Goal: Transaction & Acquisition: Purchase product/service

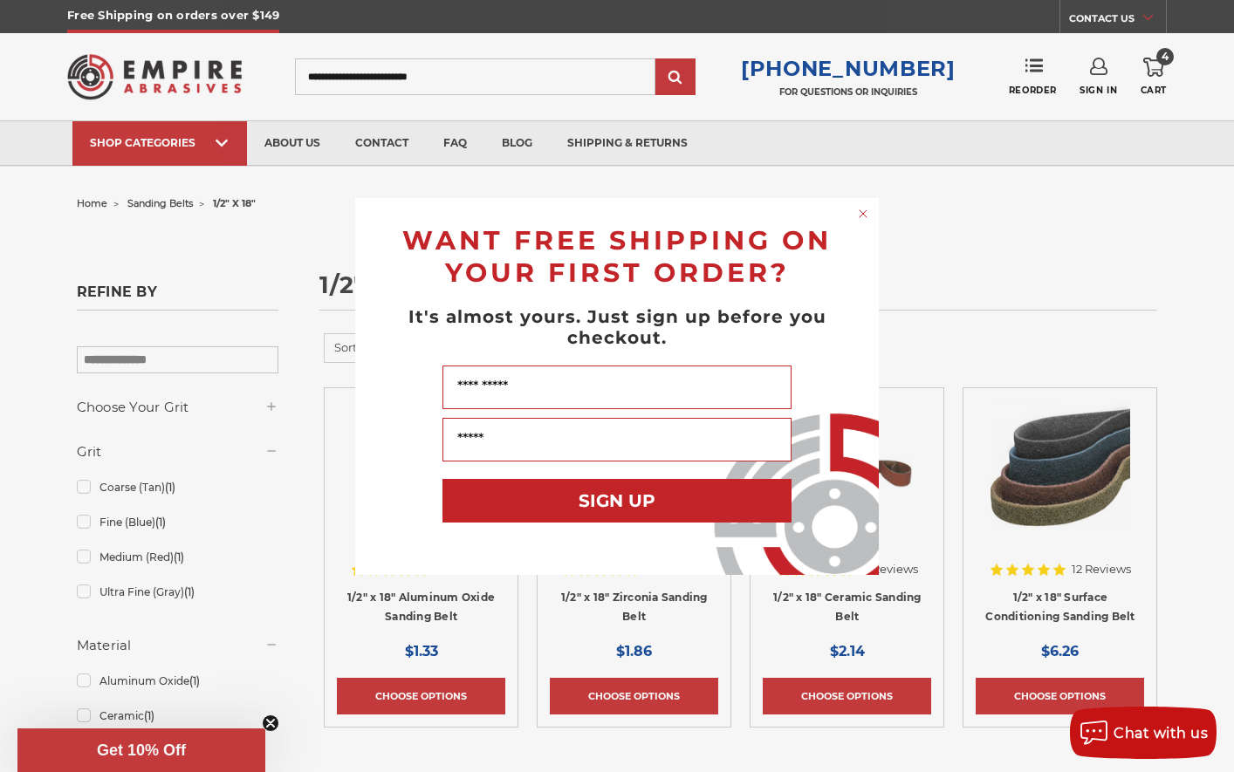
click at [1186, 186] on div "Close dialog WANT FREE SHIPPING ON YOUR FIRST ORDER? It's almost yours. Just si…" at bounding box center [617, 386] width 1234 height 772
click at [867, 216] on circle "Close dialog" at bounding box center [863, 213] width 17 height 17
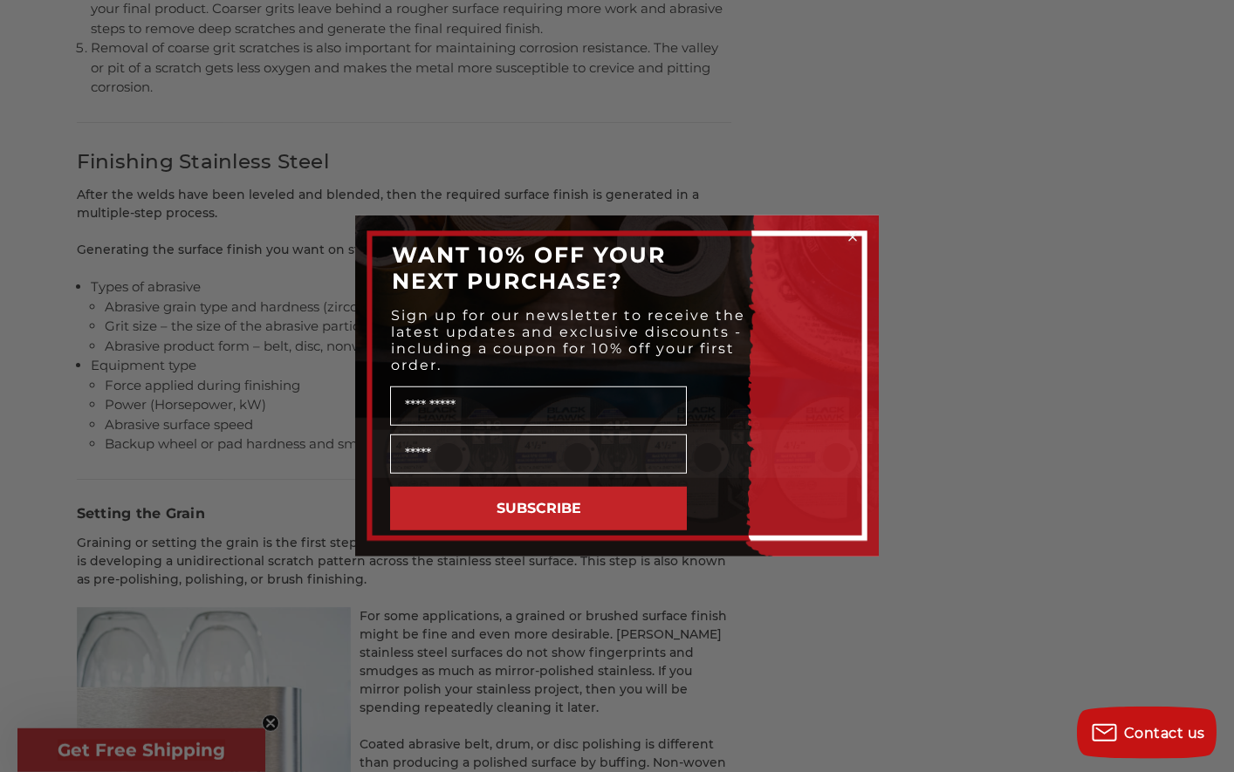
click at [852, 238] on icon "Close dialog" at bounding box center [852, 237] width 7 height 7
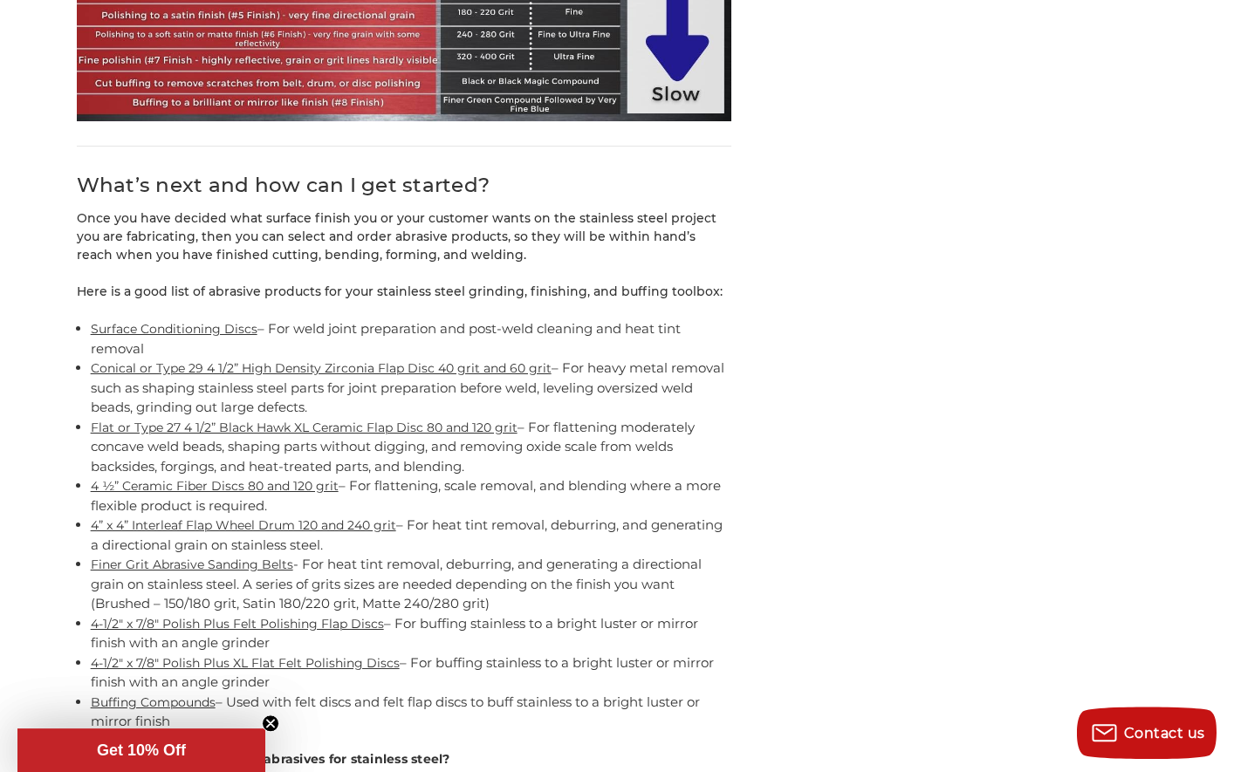
scroll to position [16009, 0]
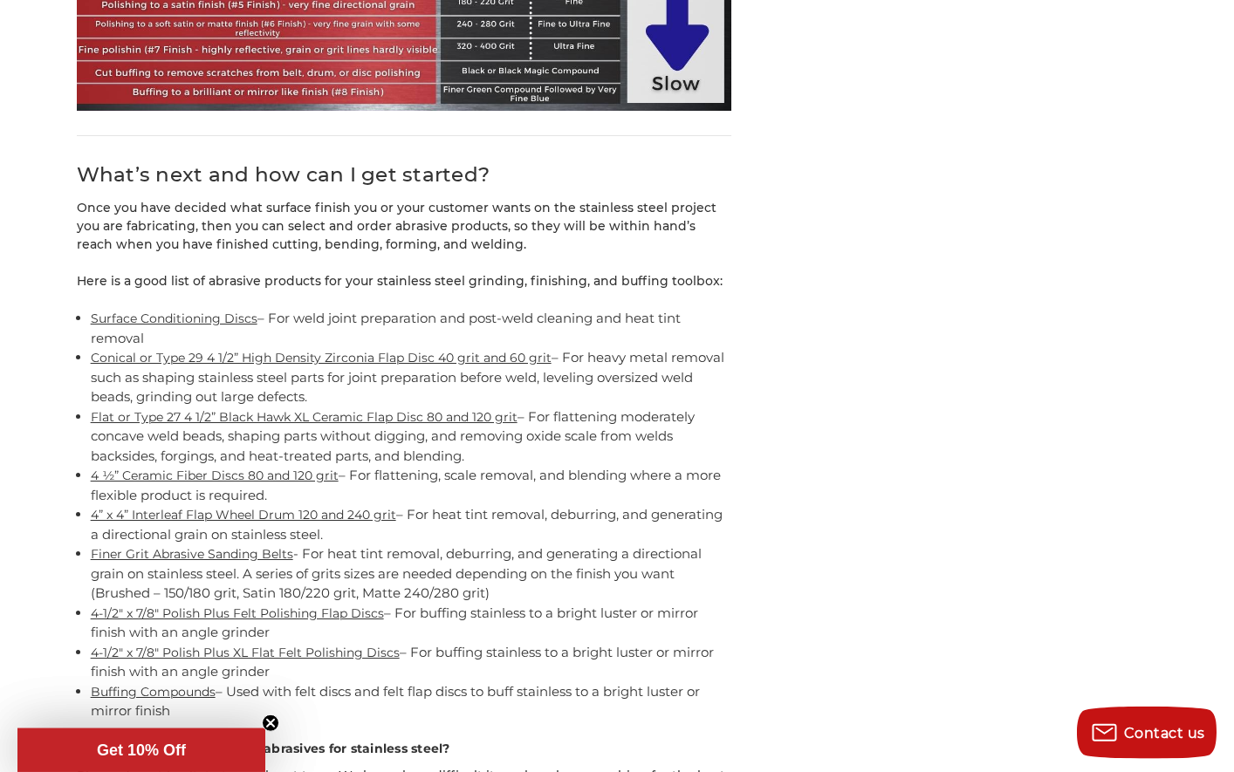
click at [271, 507] on link "4” x 4” Interleaf Flap Wheel Drum 120 and 240 grit" at bounding box center [244, 515] width 306 height 16
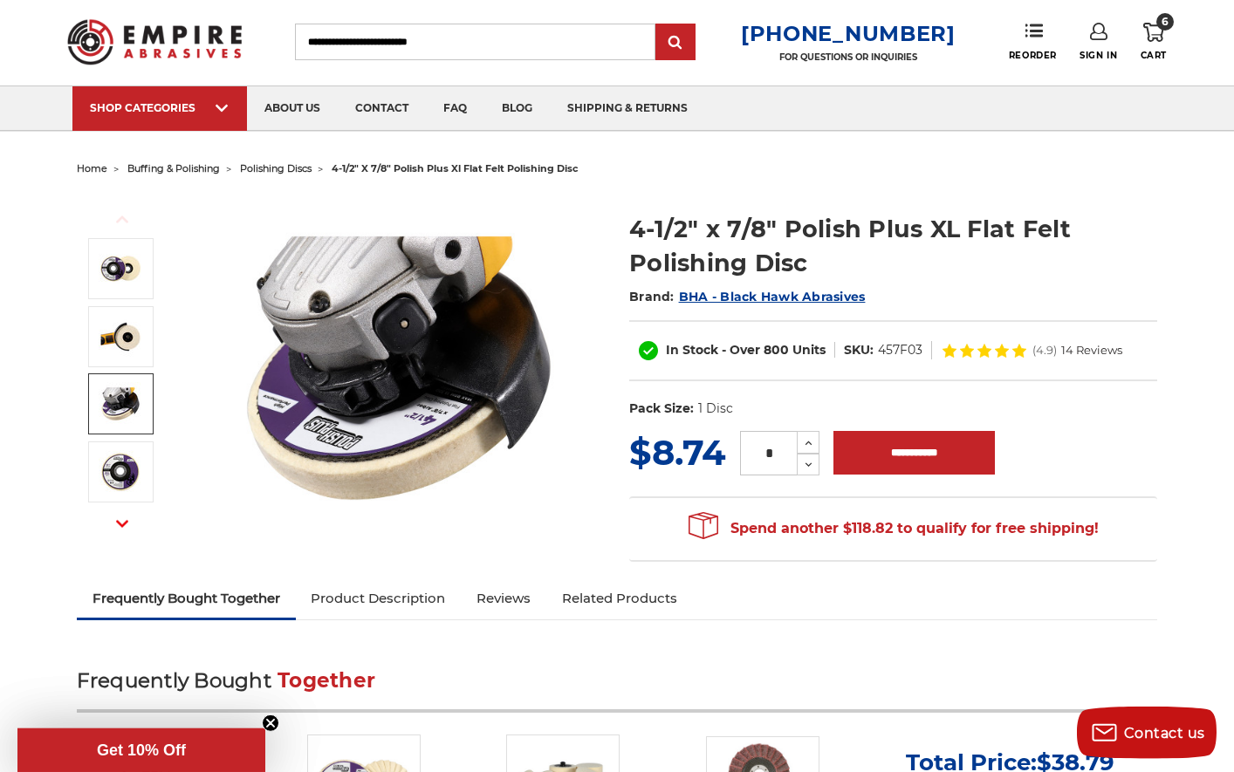
scroll to position [326, 0]
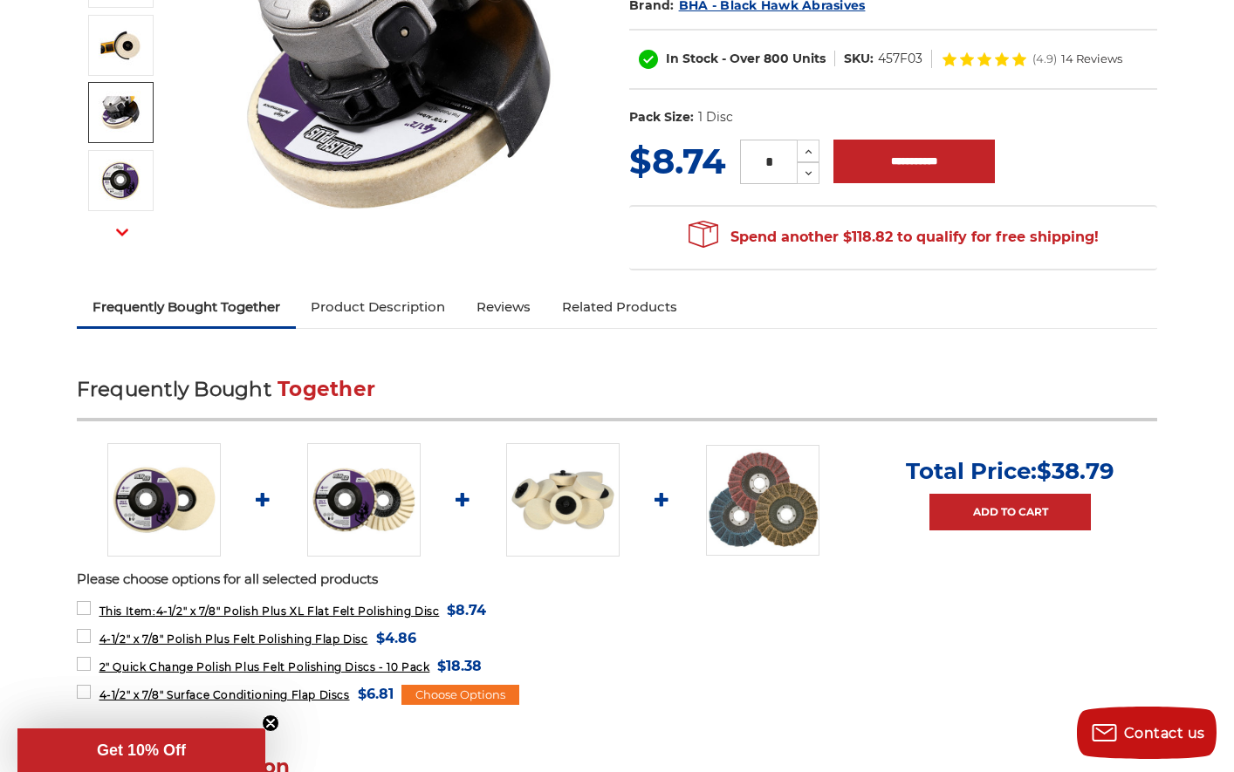
click at [390, 506] on img at bounding box center [363, 499] width 113 height 113
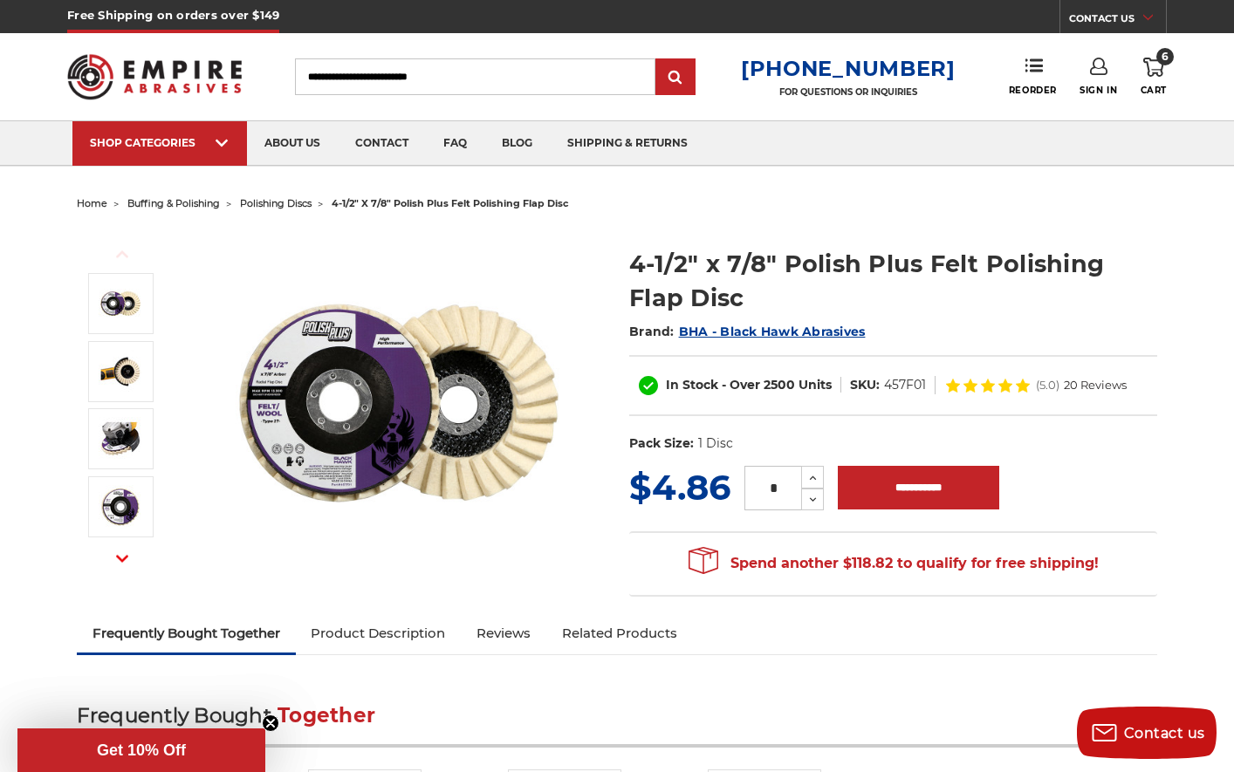
click at [276, 386] on img at bounding box center [398, 403] width 349 height 349
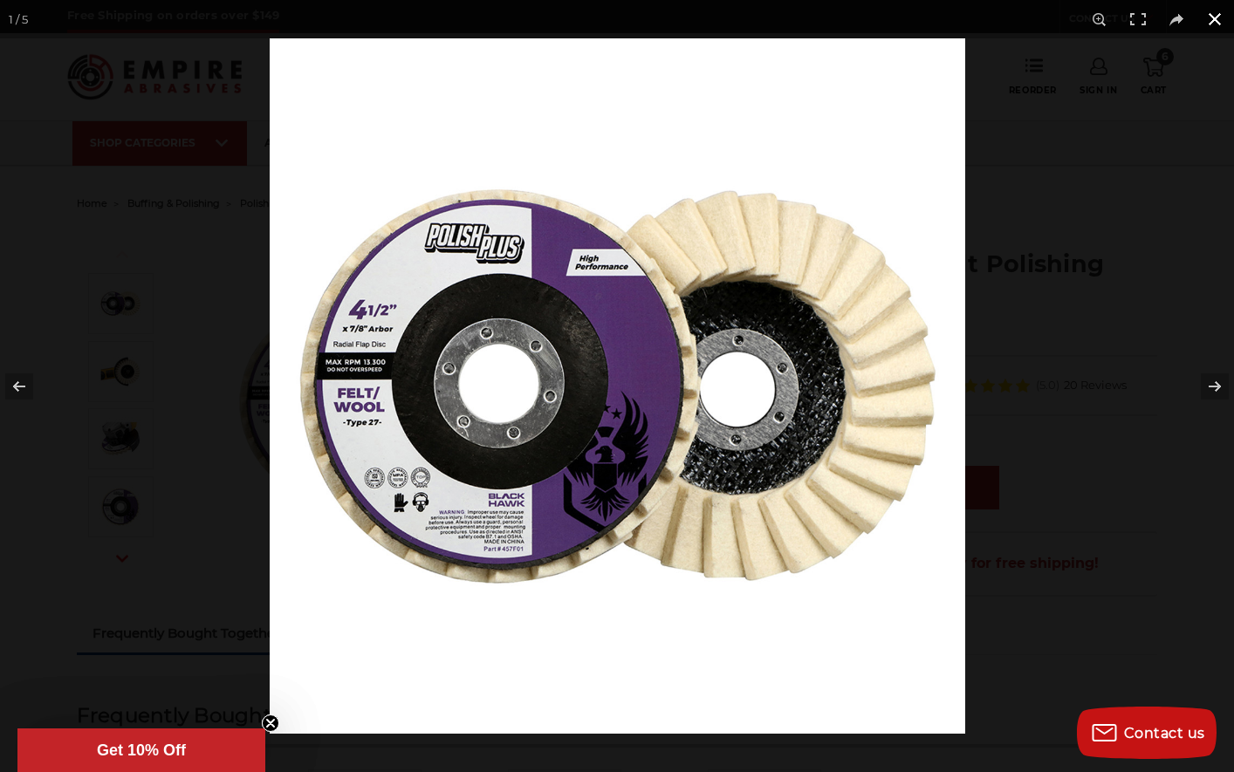
click at [1215, 21] on button at bounding box center [1215, 19] width 38 height 38
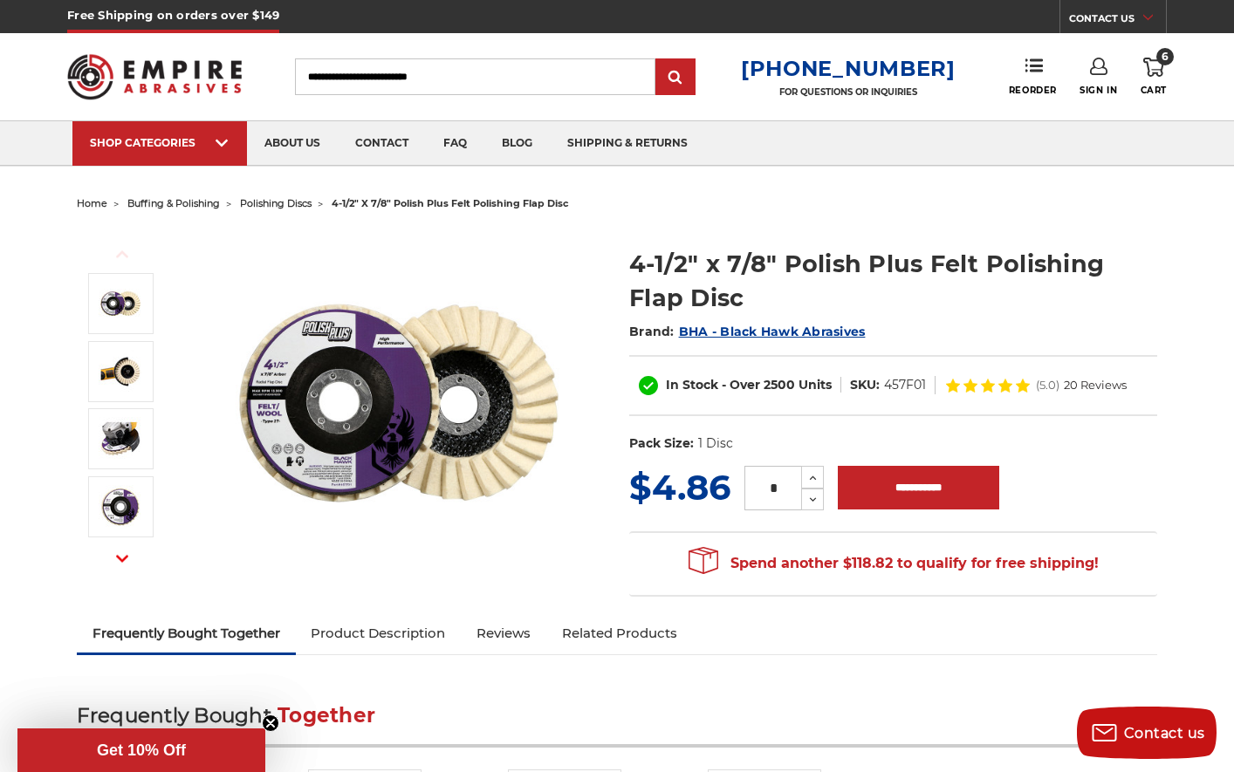
click at [154, 140] on div "SHOP CATEGORIES" at bounding box center [160, 142] width 140 height 13
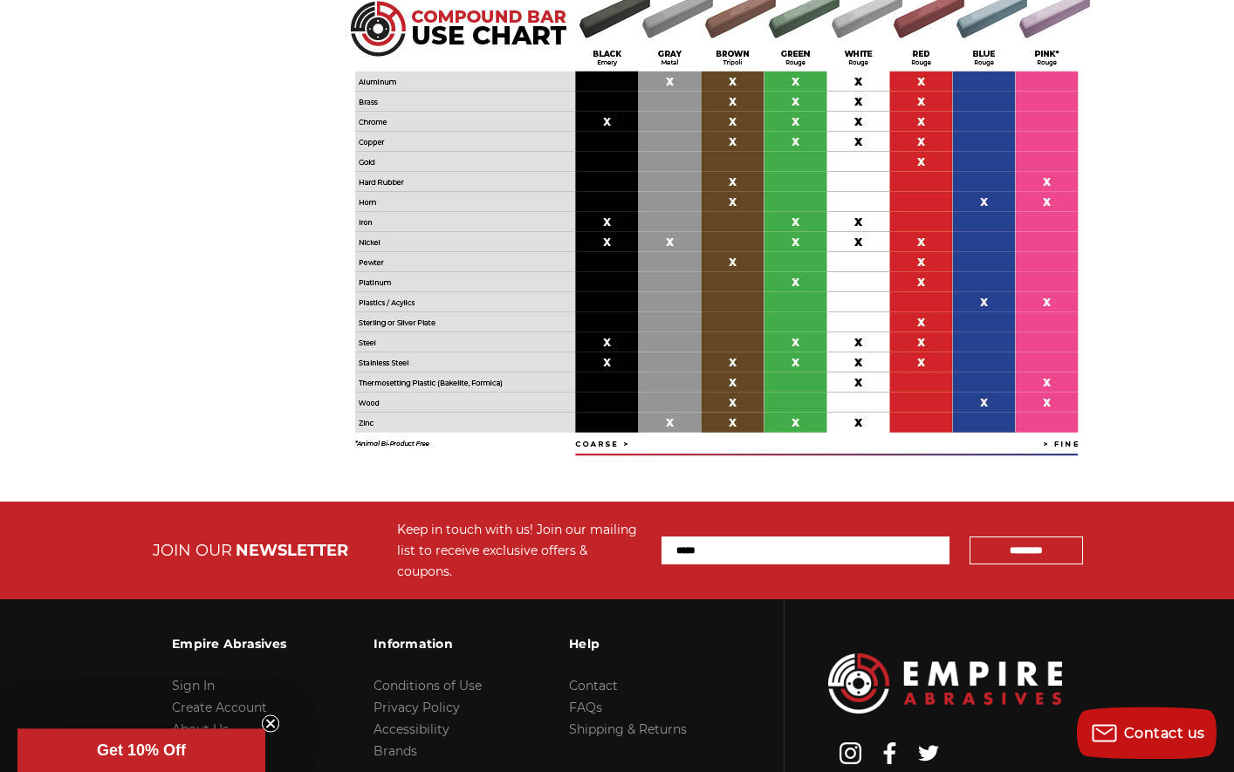
scroll to position [4392, 0]
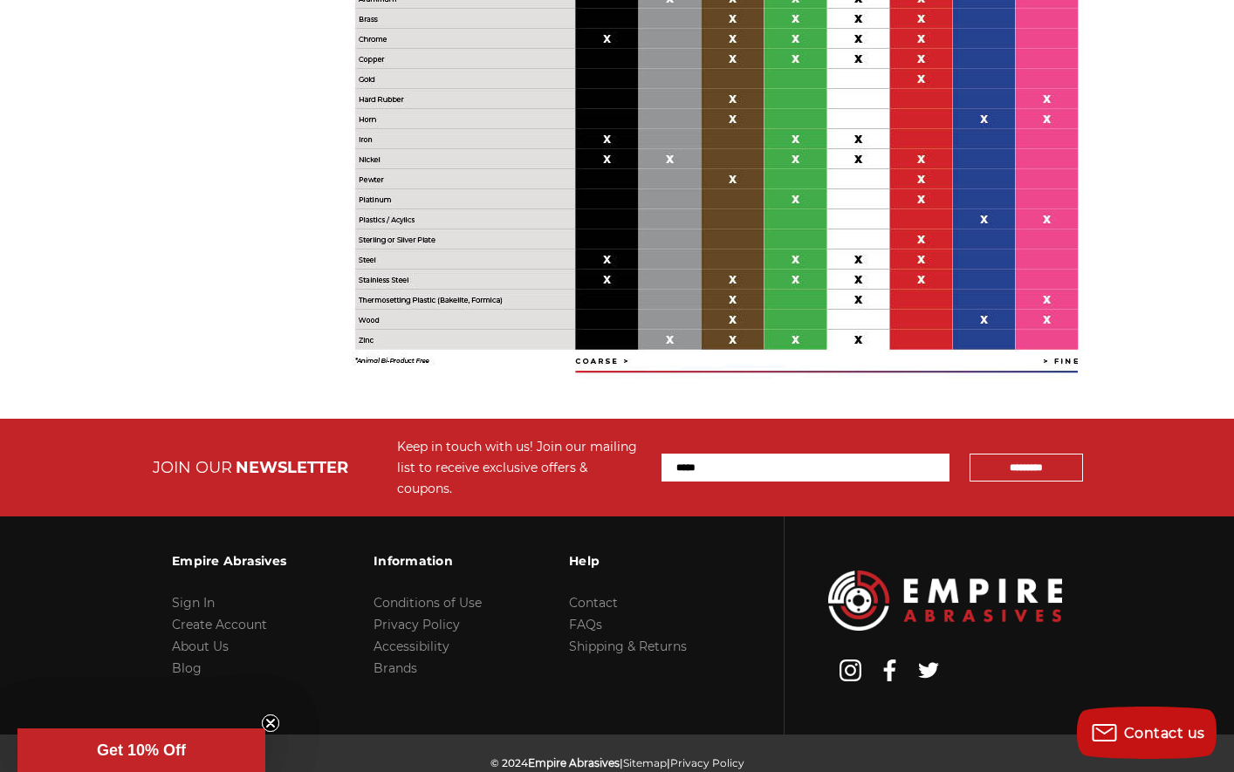
click at [606, 256] on img at bounding box center [717, 139] width 786 height 524
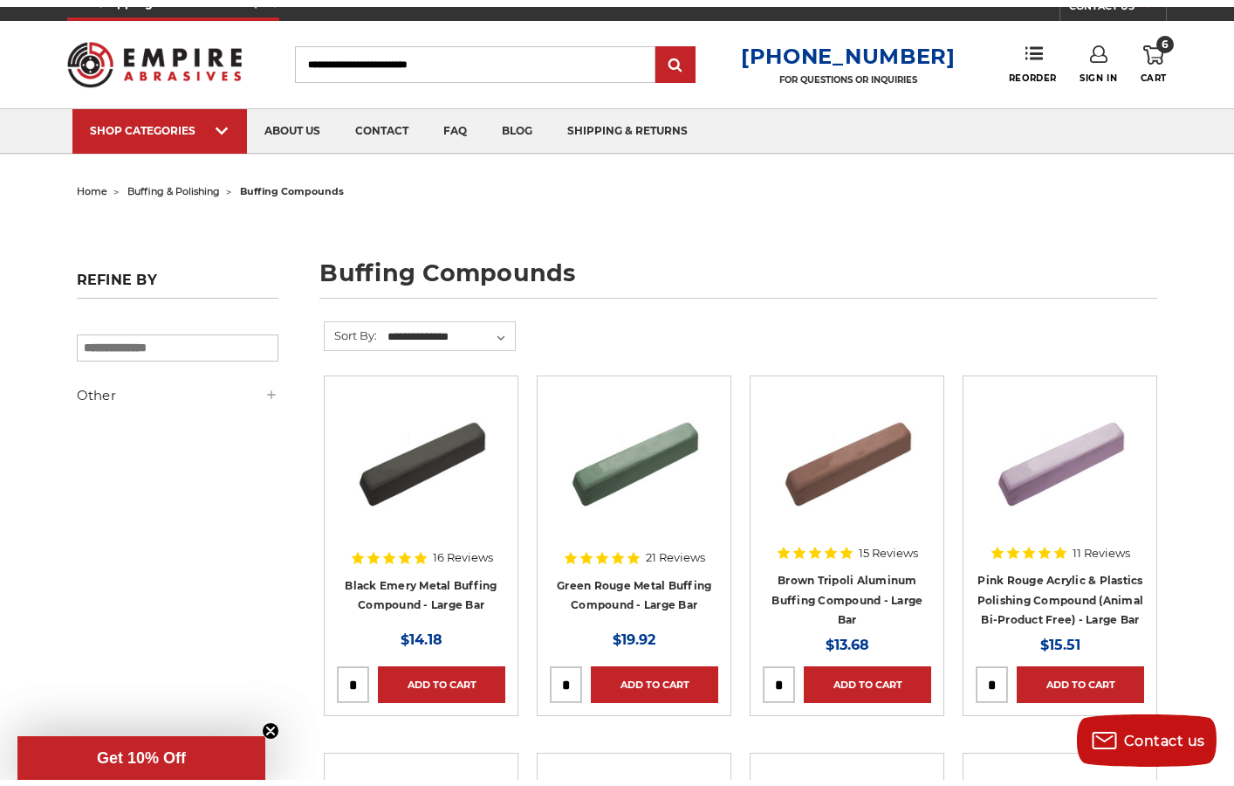
scroll to position [0, 0]
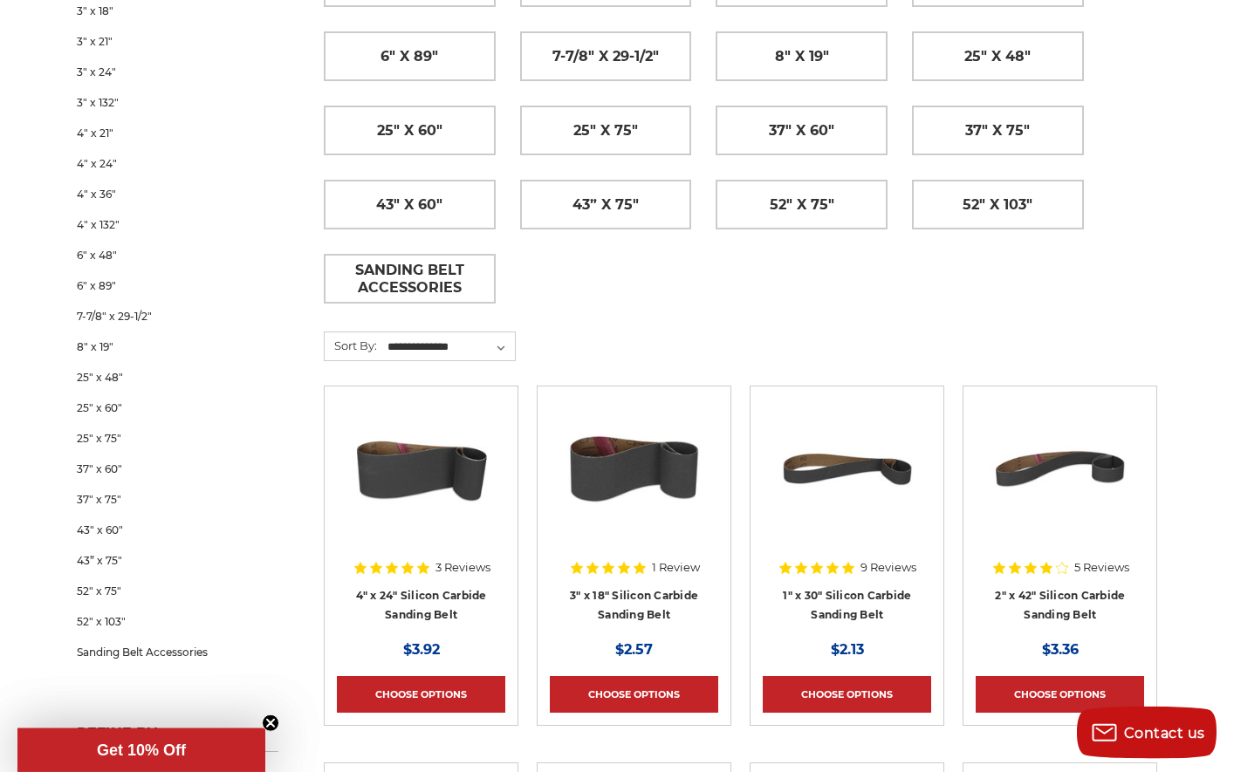
scroll to position [683, 0]
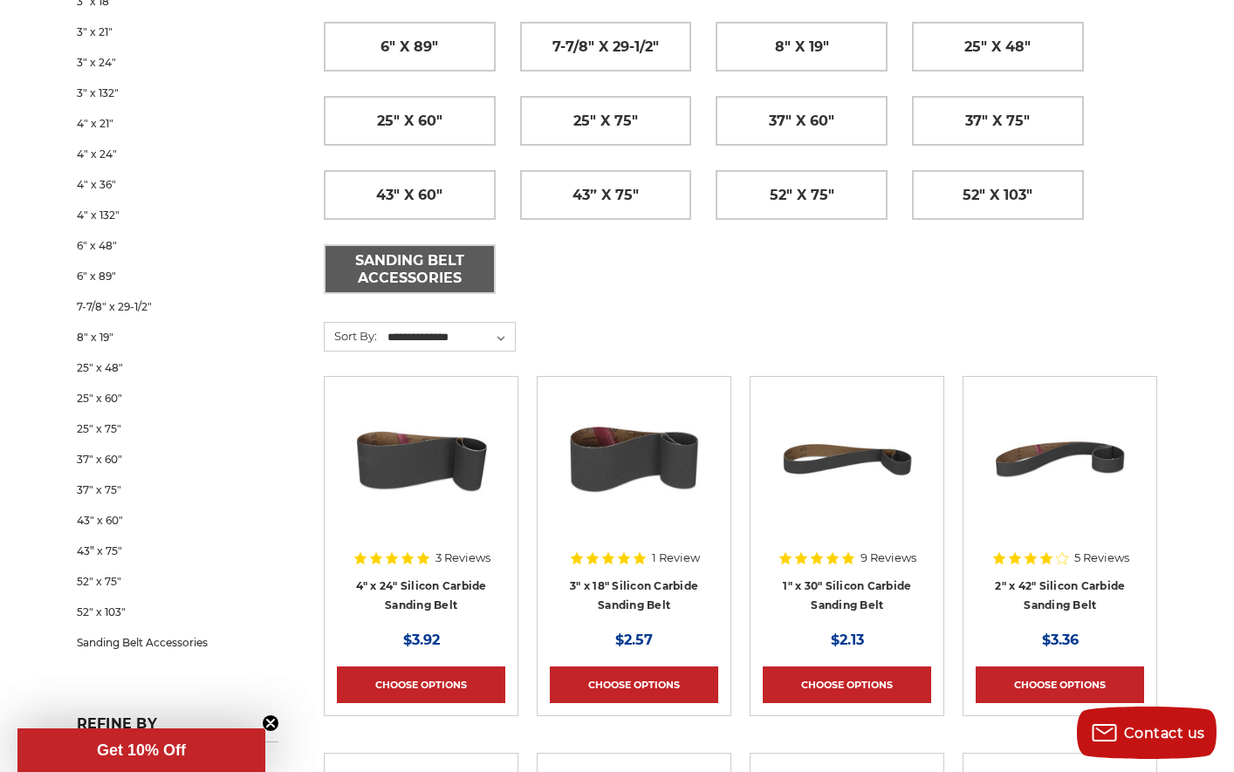
click at [404, 258] on span "Sanding Belt Accessories" at bounding box center [410, 269] width 168 height 47
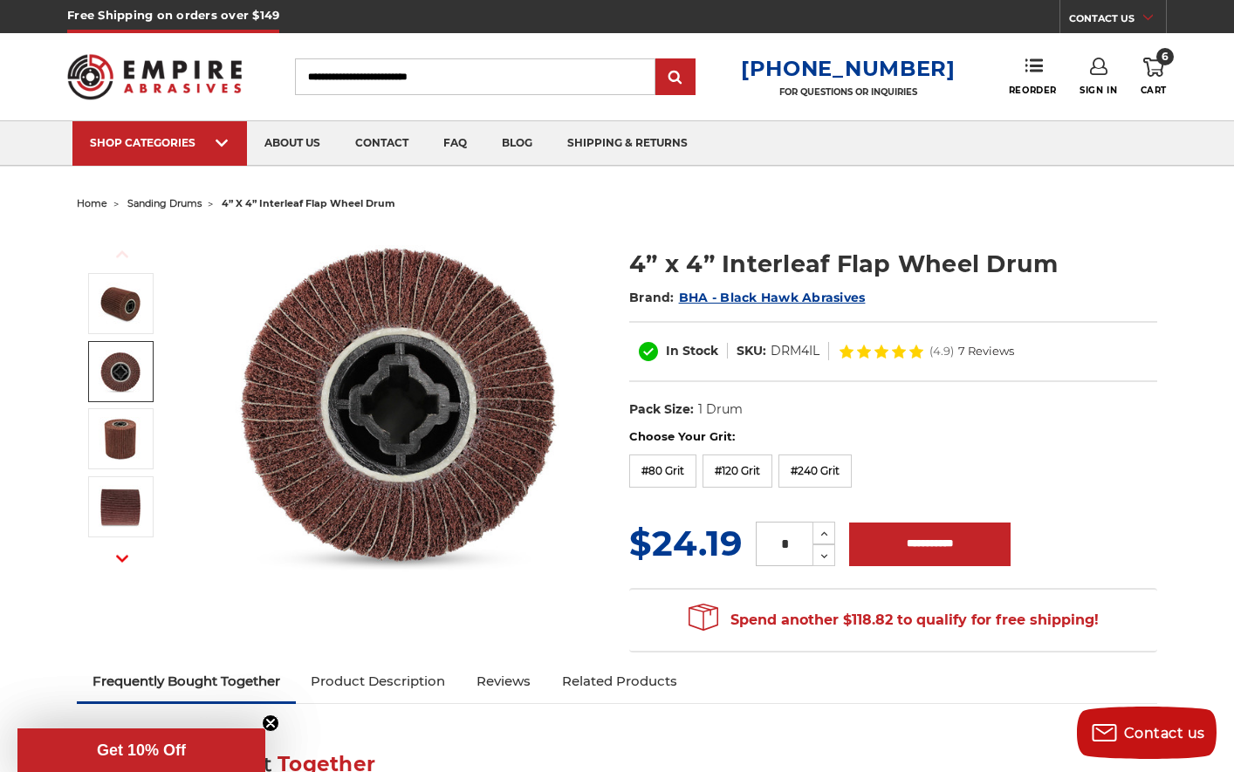
click at [125, 366] on img at bounding box center [121, 372] width 44 height 44
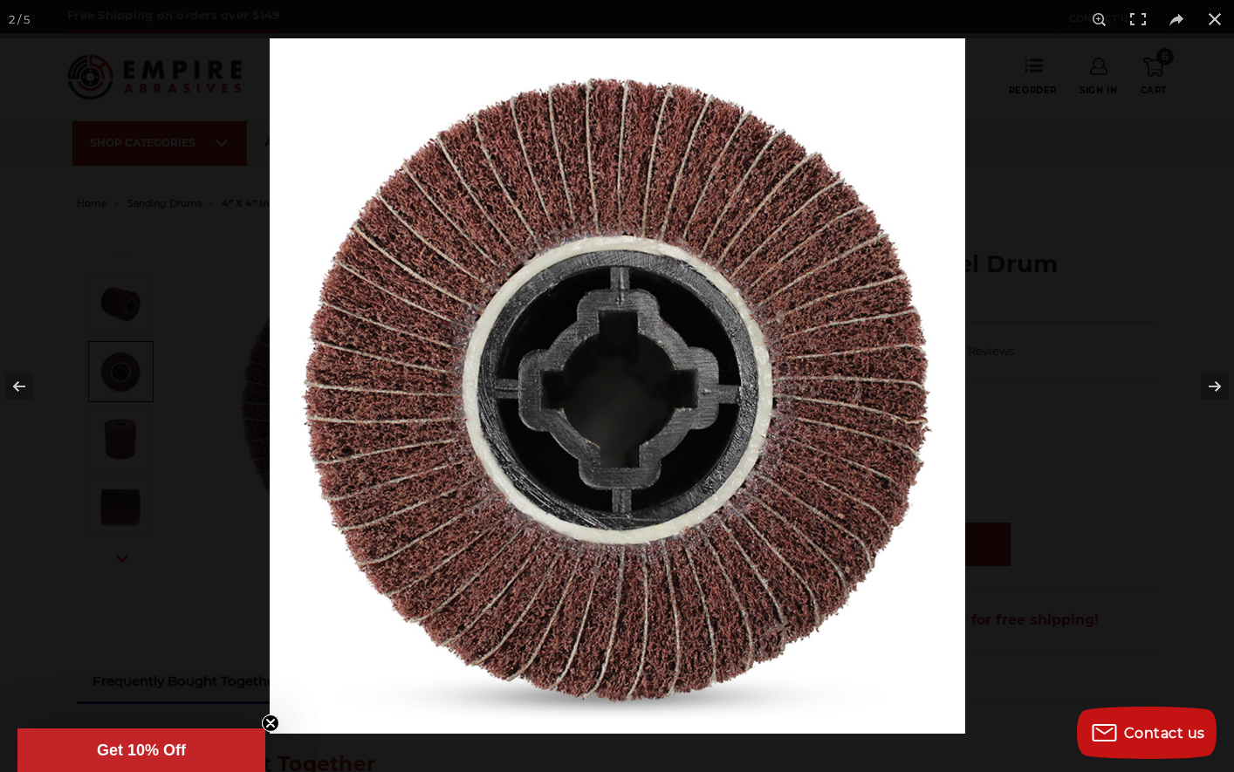
click at [121, 304] on div at bounding box center [617, 386] width 1234 height 772
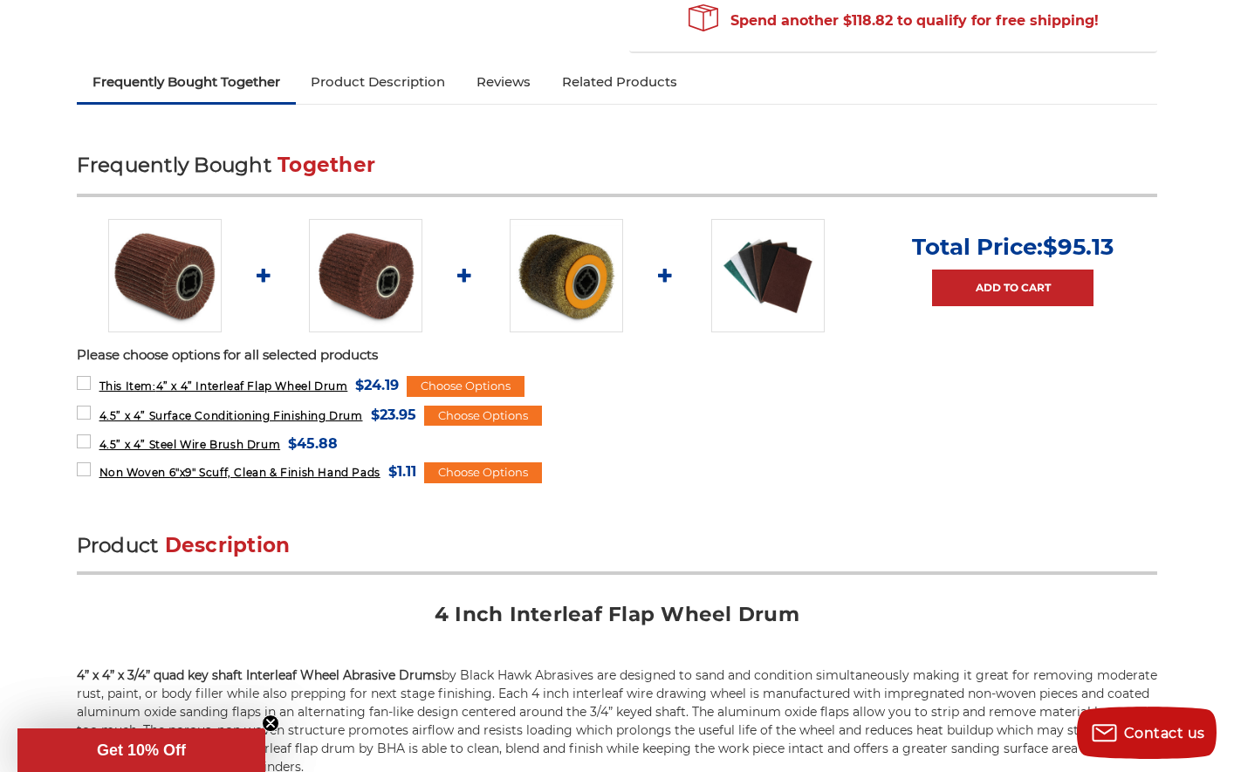
scroll to position [623, 0]
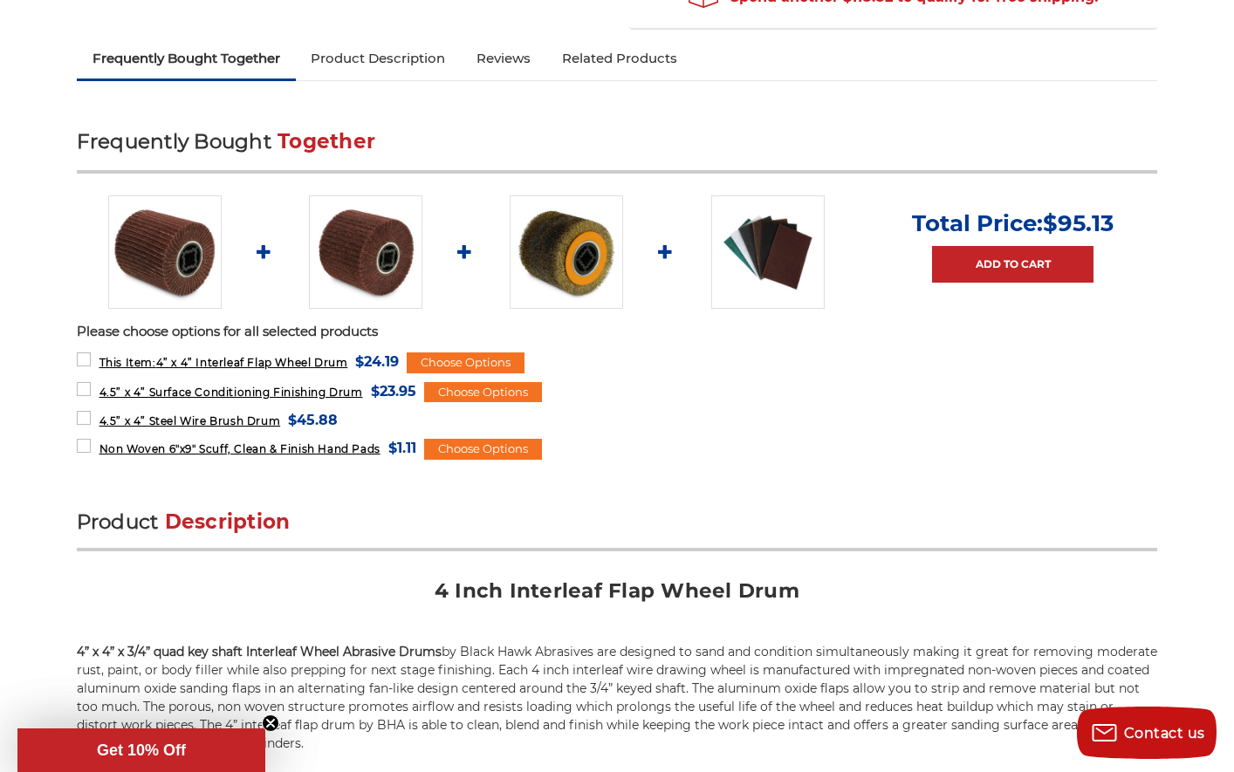
click at [793, 258] on img at bounding box center [767, 252] width 113 height 113
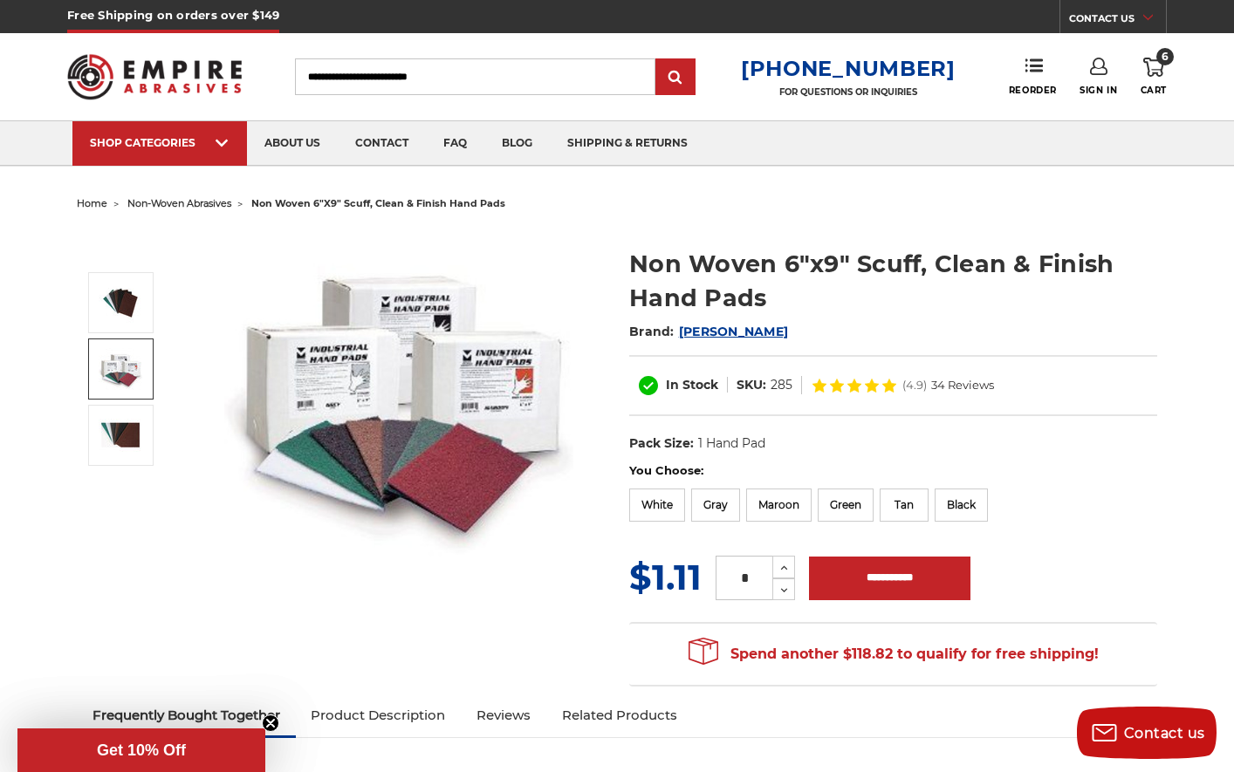
click at [120, 364] on img at bounding box center [121, 369] width 44 height 42
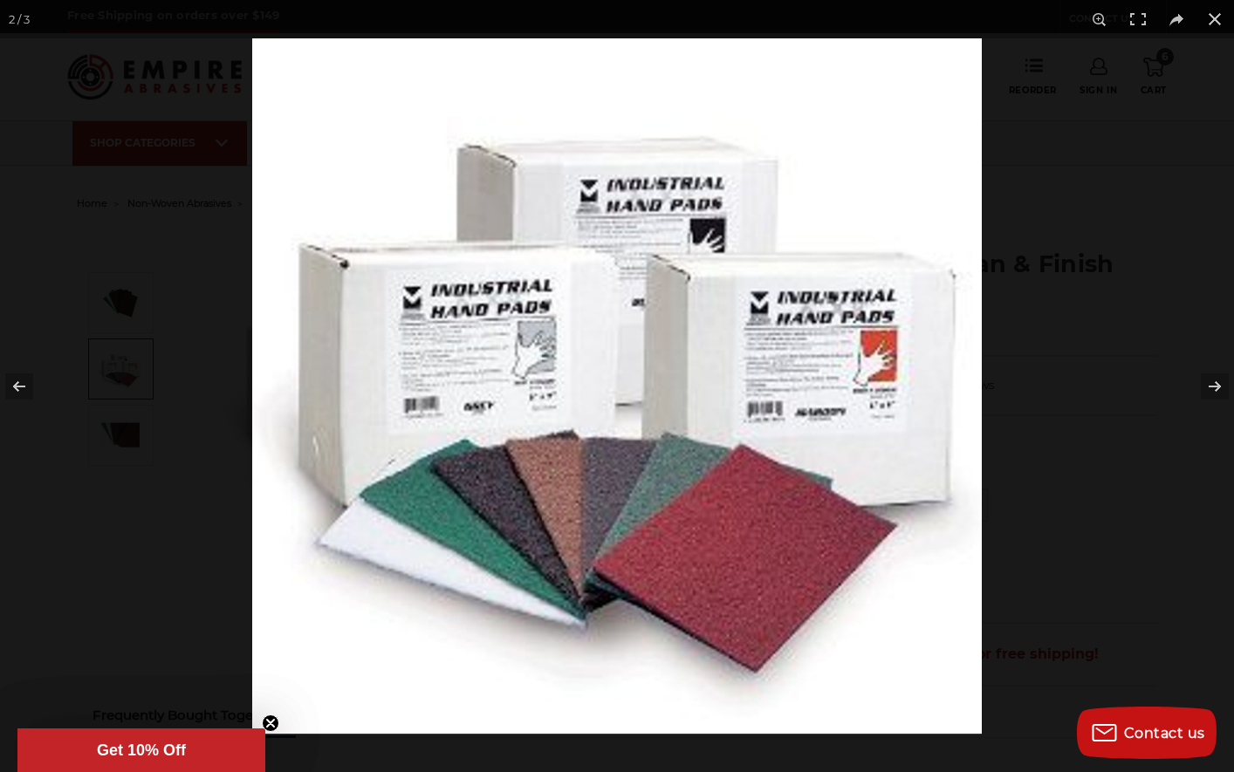
click at [573, 341] on img at bounding box center [617, 386] width 730 height 696
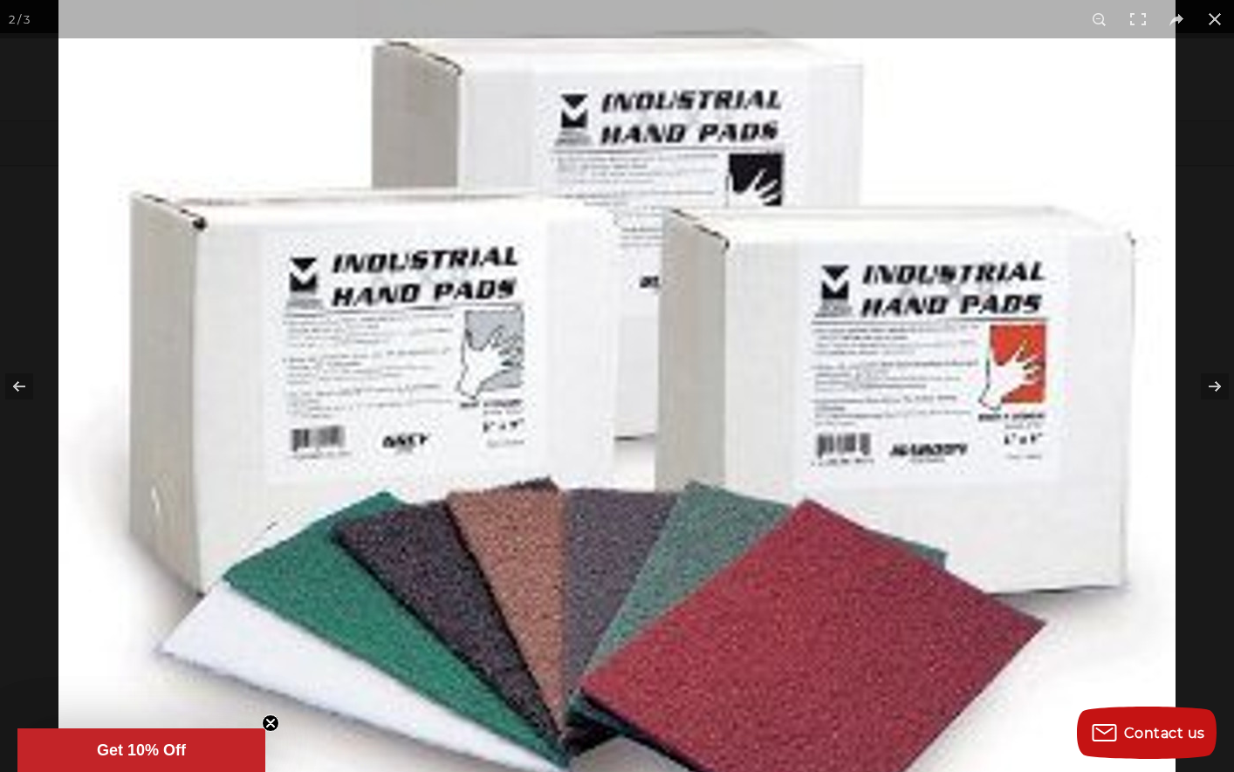
click at [773, 307] on img at bounding box center [616, 410] width 1117 height 1065
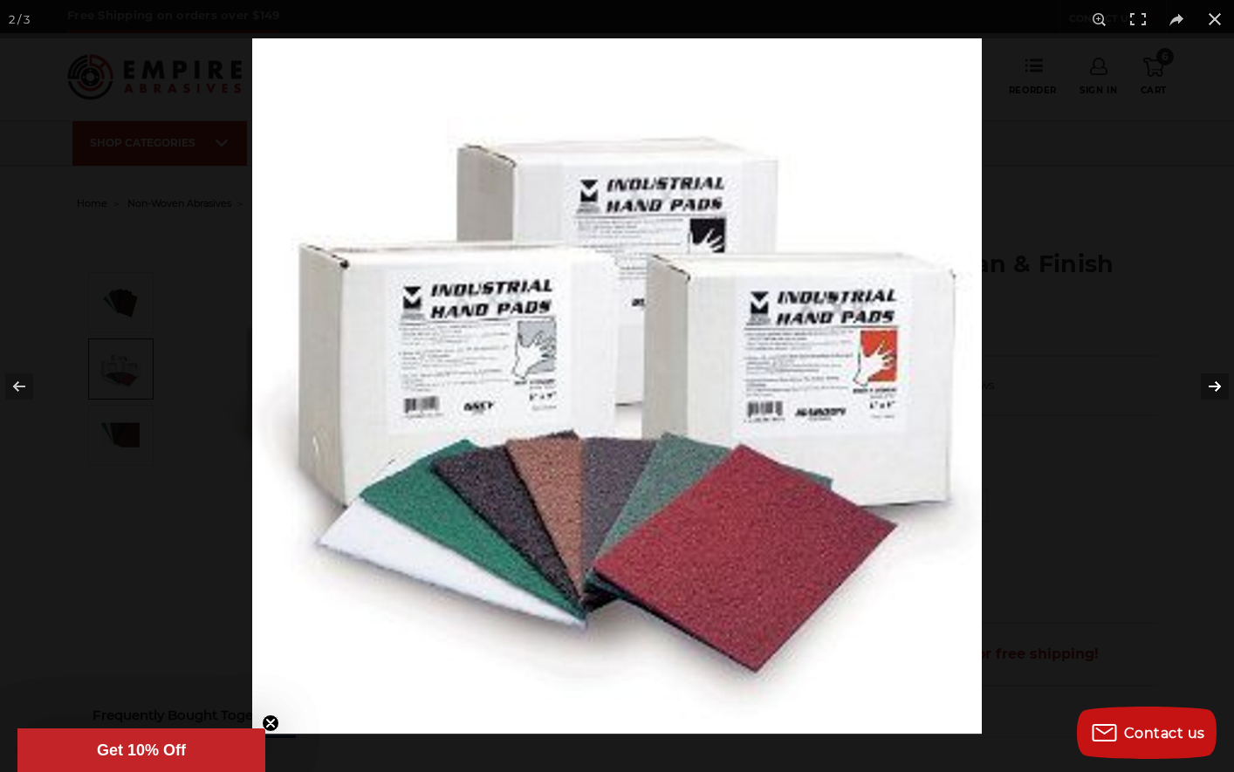
click at [1211, 383] on button at bounding box center [1203, 386] width 61 height 87
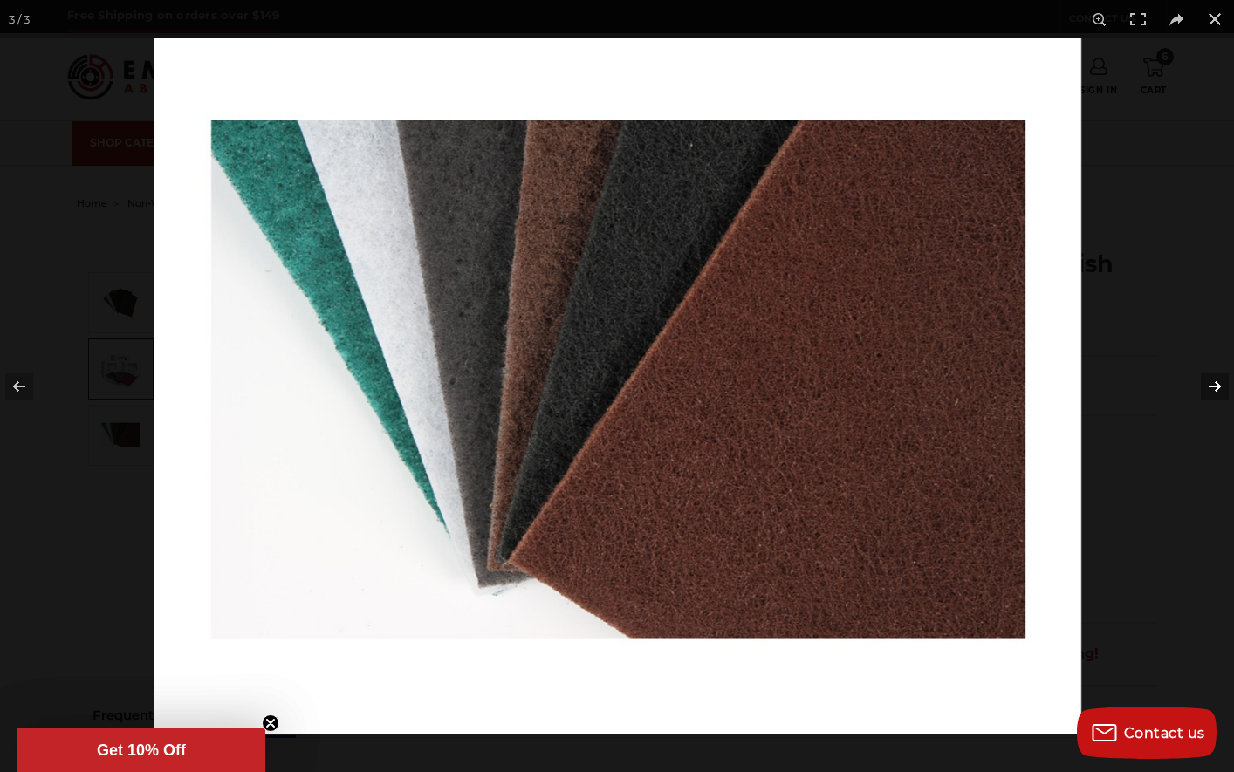
click at [1211, 383] on button at bounding box center [1203, 386] width 61 height 87
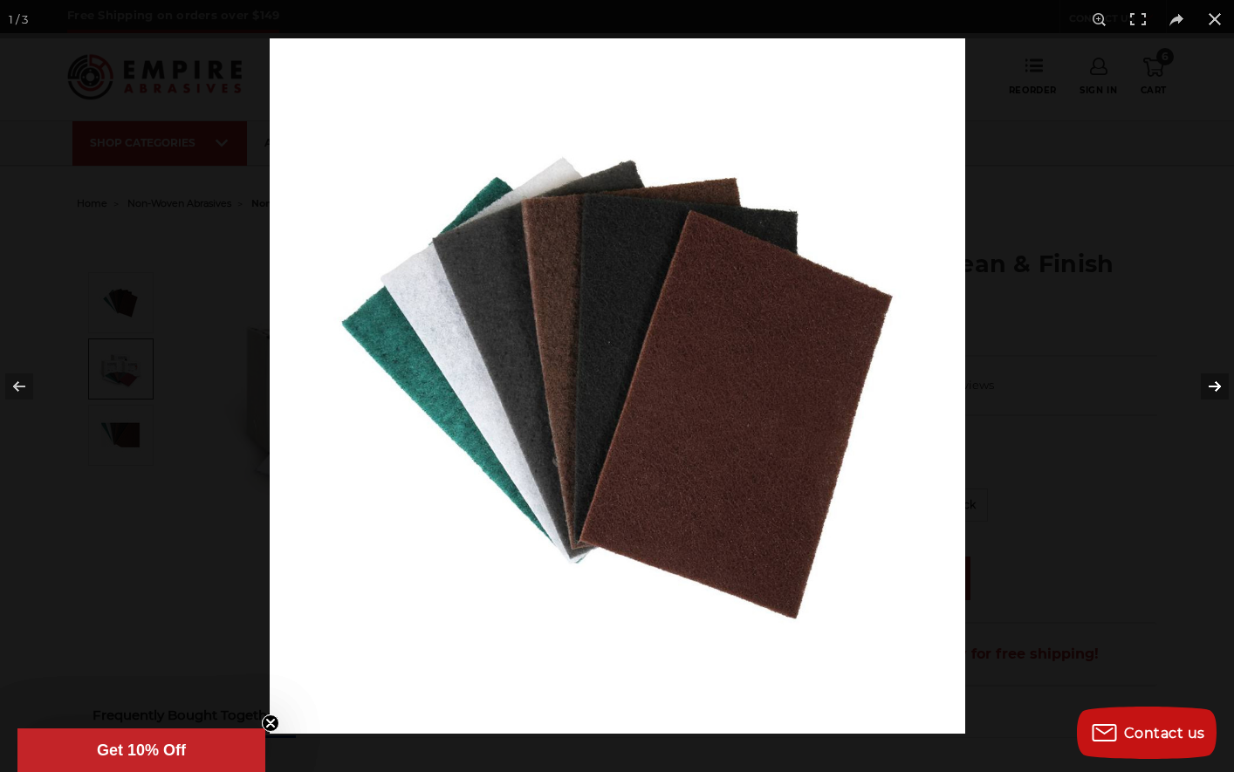
click at [1211, 383] on button at bounding box center [1203, 386] width 61 height 87
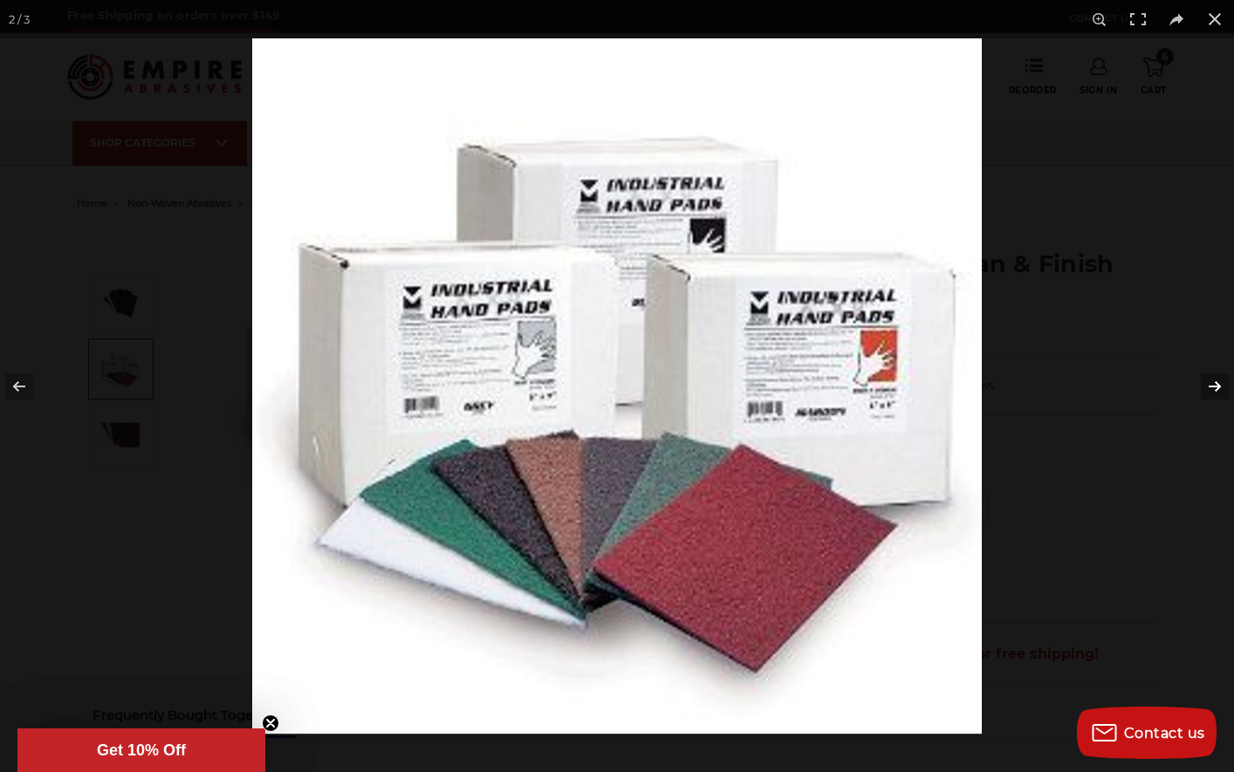
click at [1211, 383] on button at bounding box center [1203, 386] width 61 height 87
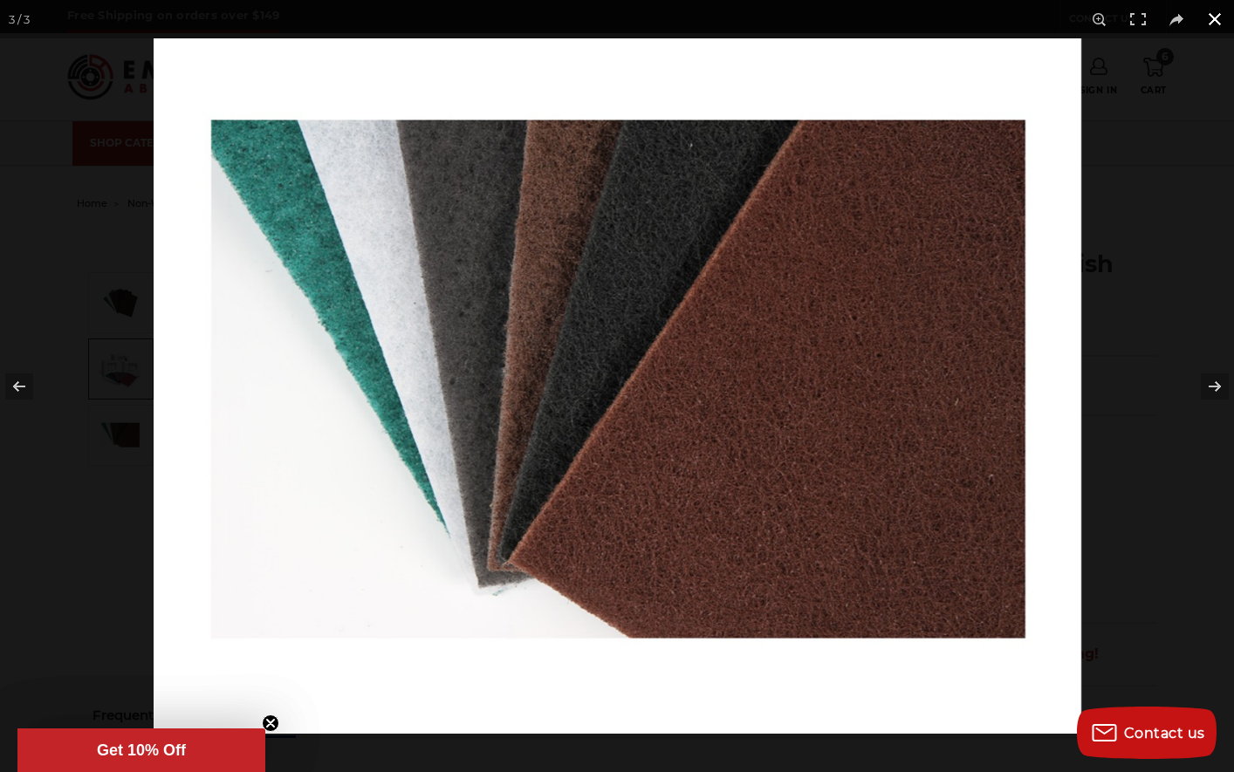
click at [1214, 9] on button at bounding box center [1215, 19] width 38 height 38
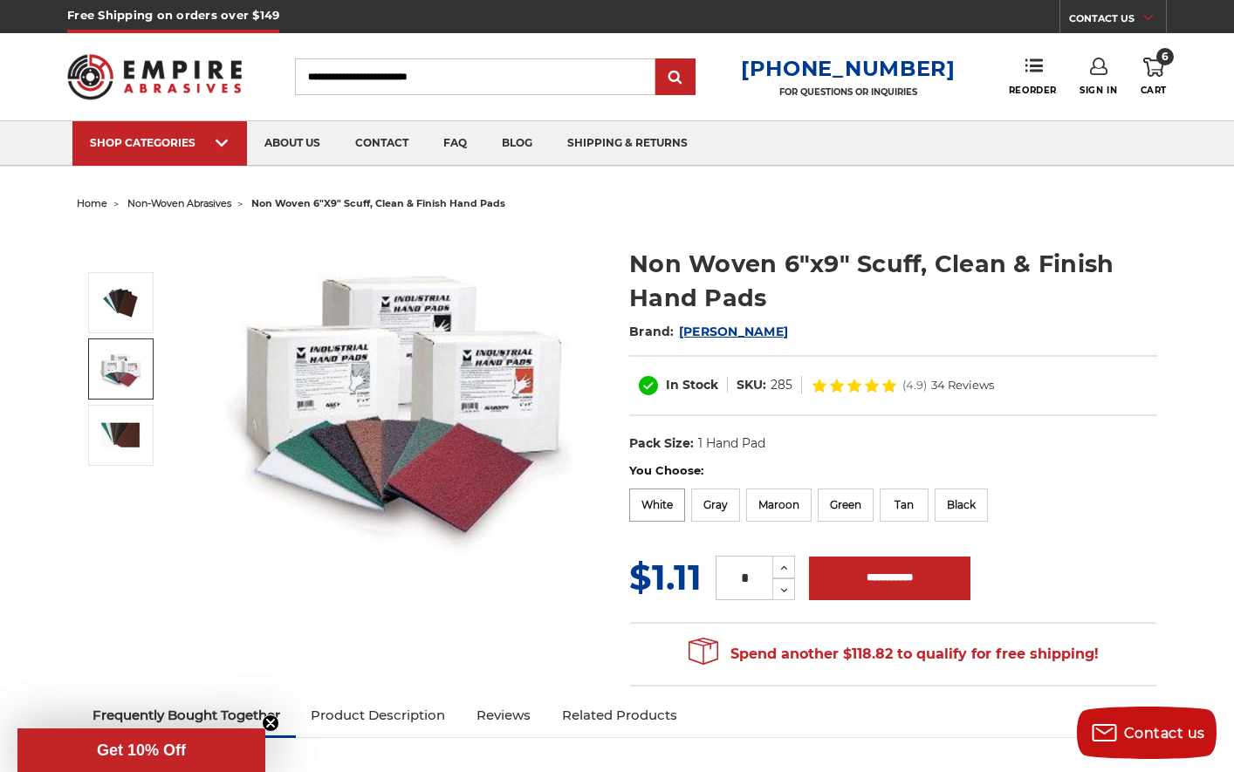
click at [657, 507] on label "White" at bounding box center [657, 505] width 56 height 33
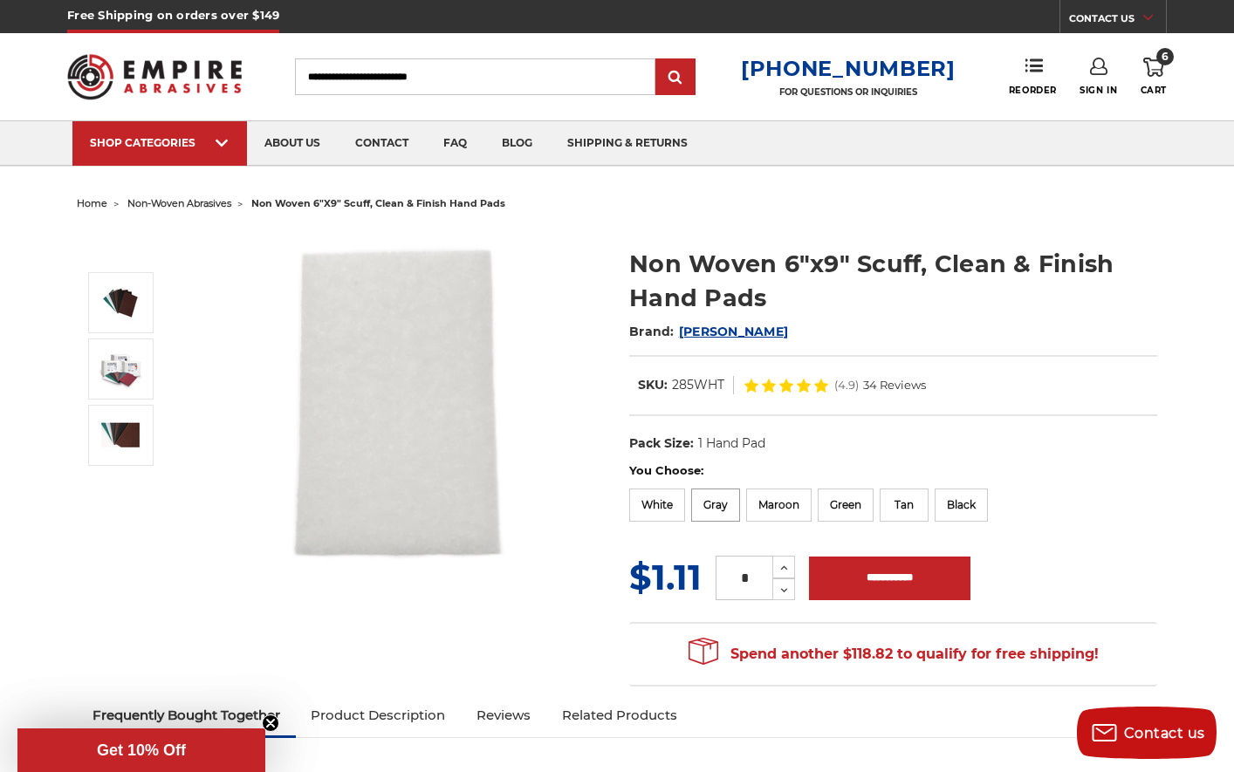
click at [718, 506] on label "Gray" at bounding box center [715, 505] width 49 height 33
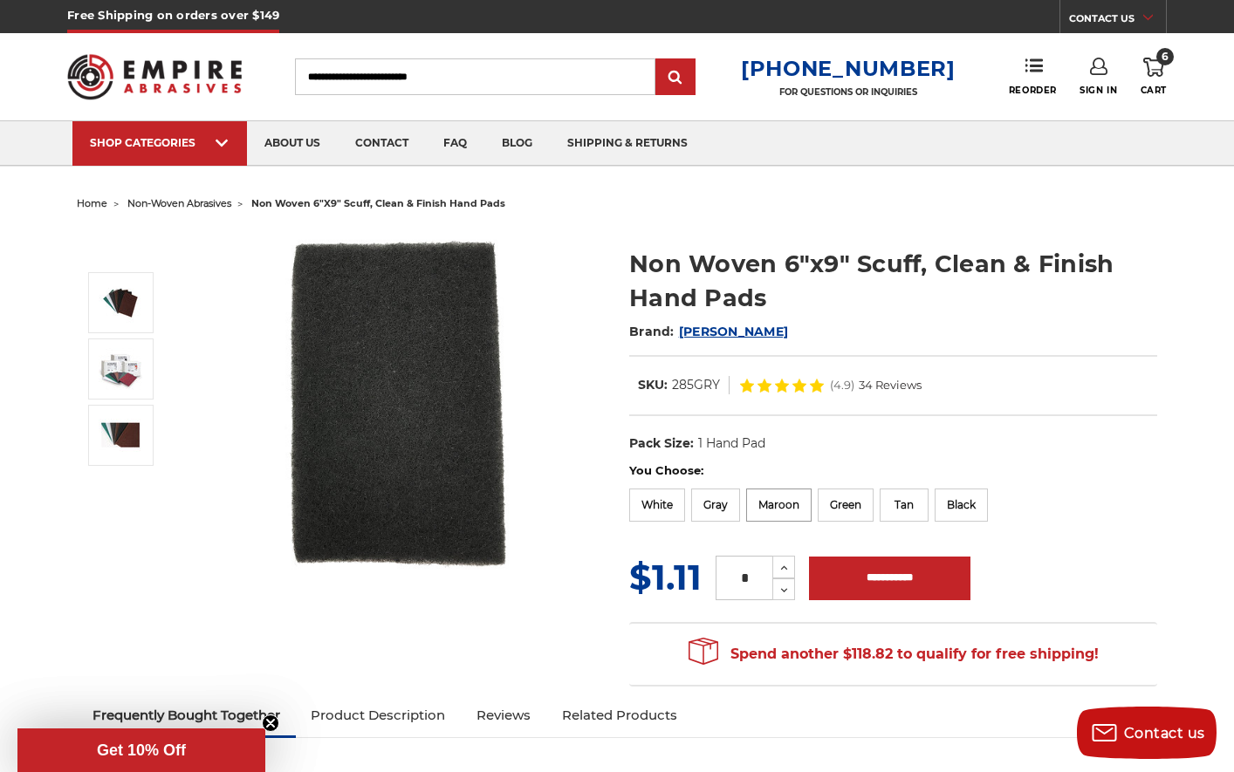
click at [786, 503] on label "Maroon" at bounding box center [778, 505] width 65 height 33
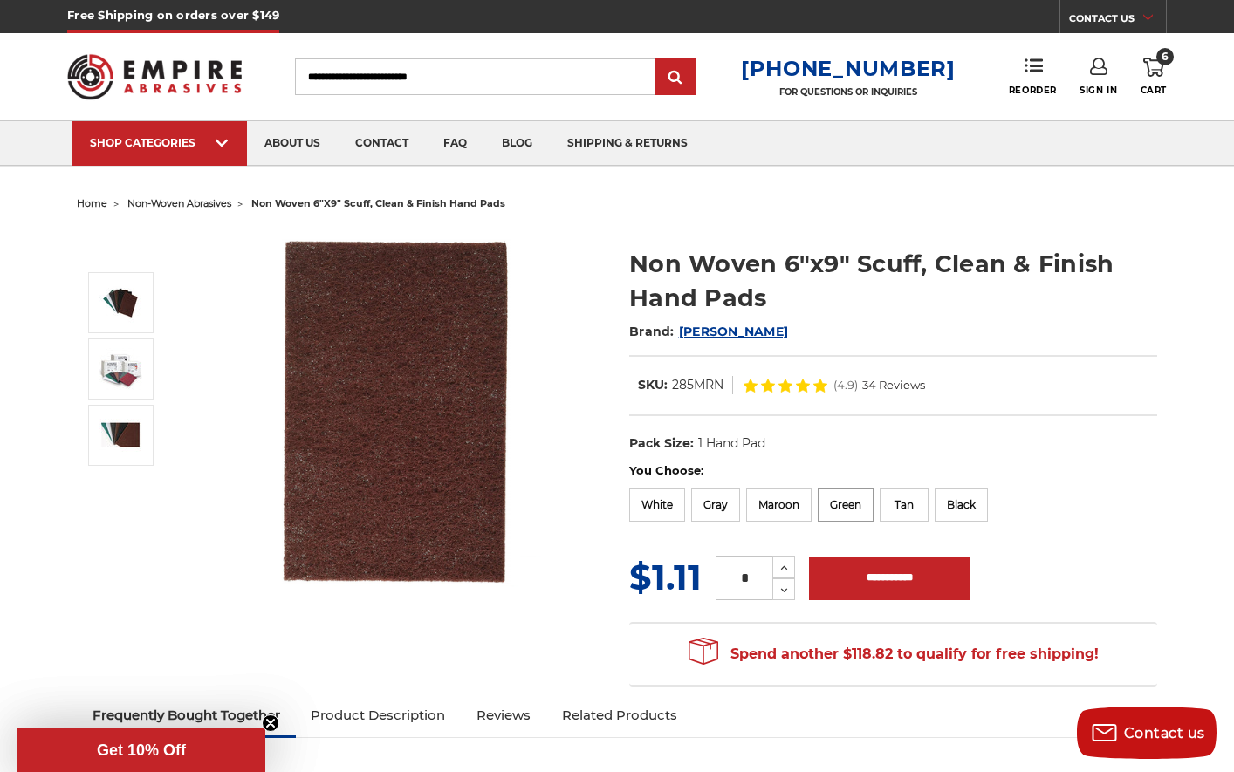
click at [841, 501] on label "Green" at bounding box center [846, 505] width 56 height 33
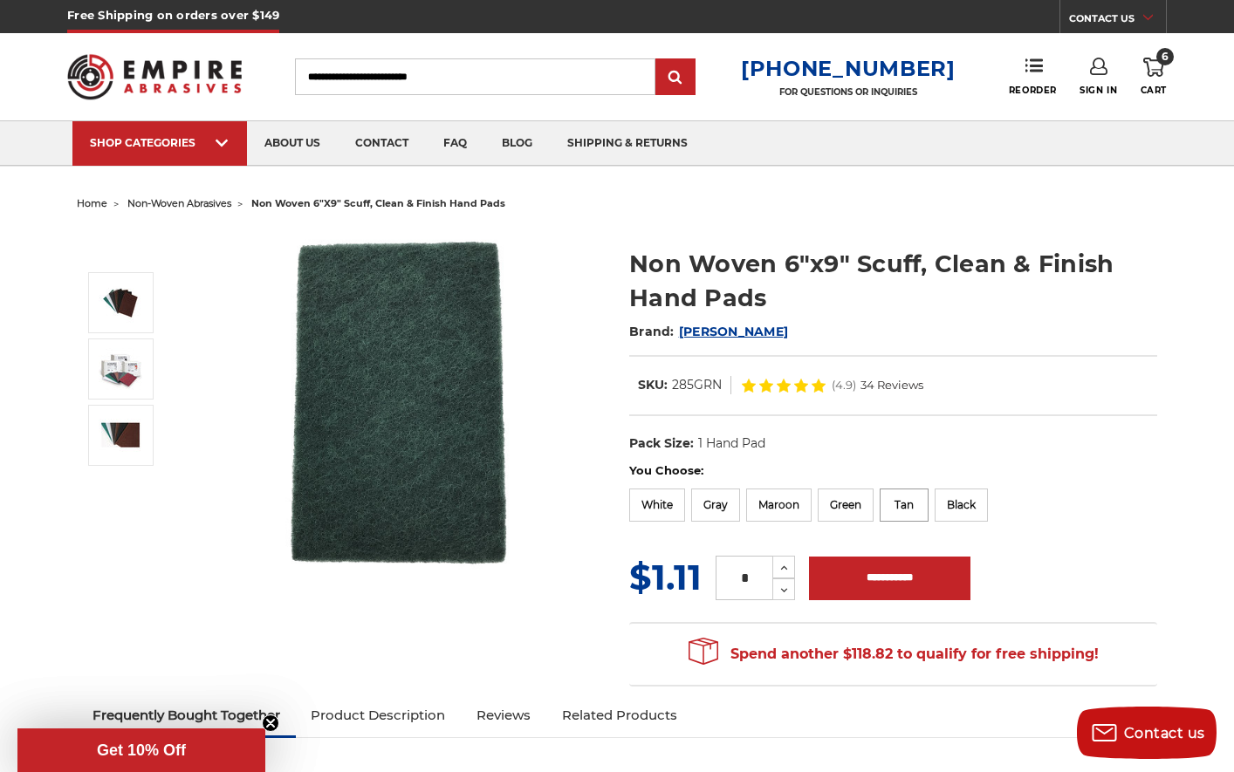
click at [901, 502] on label "Tan" at bounding box center [904, 505] width 49 height 33
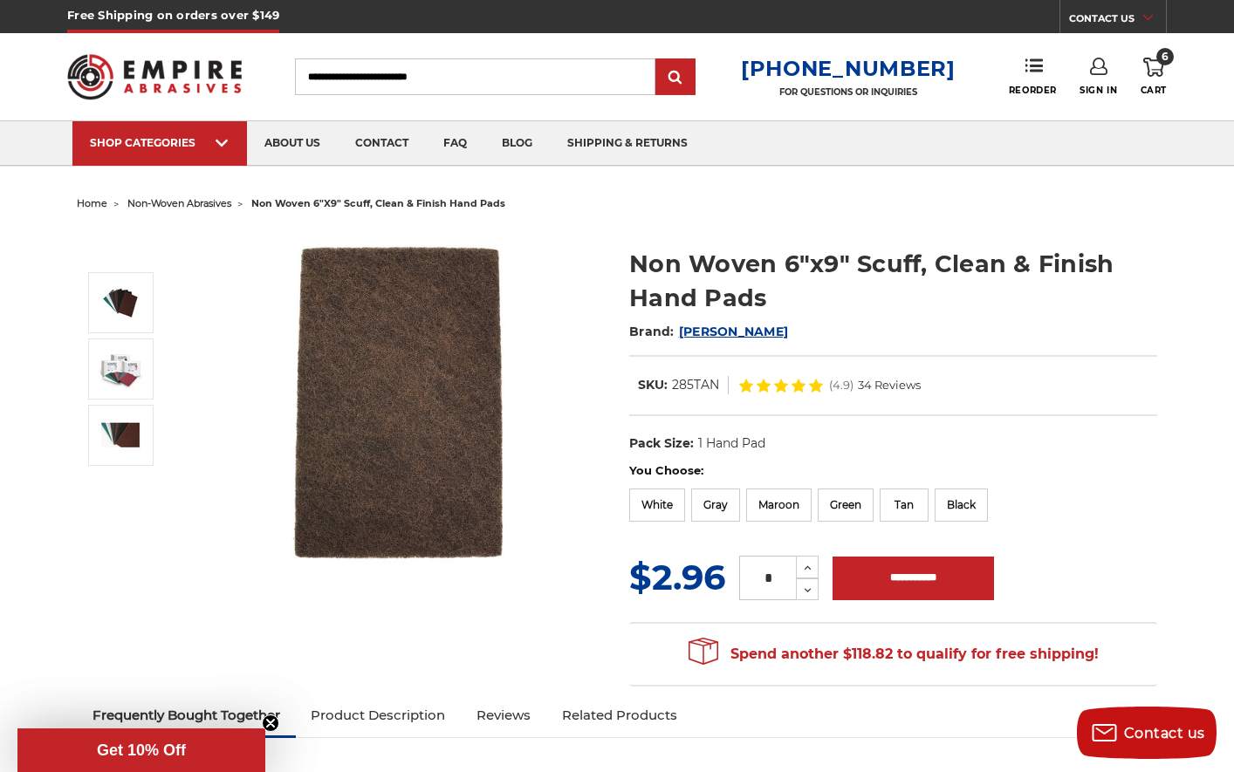
click at [938, 504] on div "You Choose: White Gray Maroon Green Tan Black" at bounding box center [893, 495] width 528 height 65
click at [971, 505] on label "Black" at bounding box center [961, 505] width 53 height 33
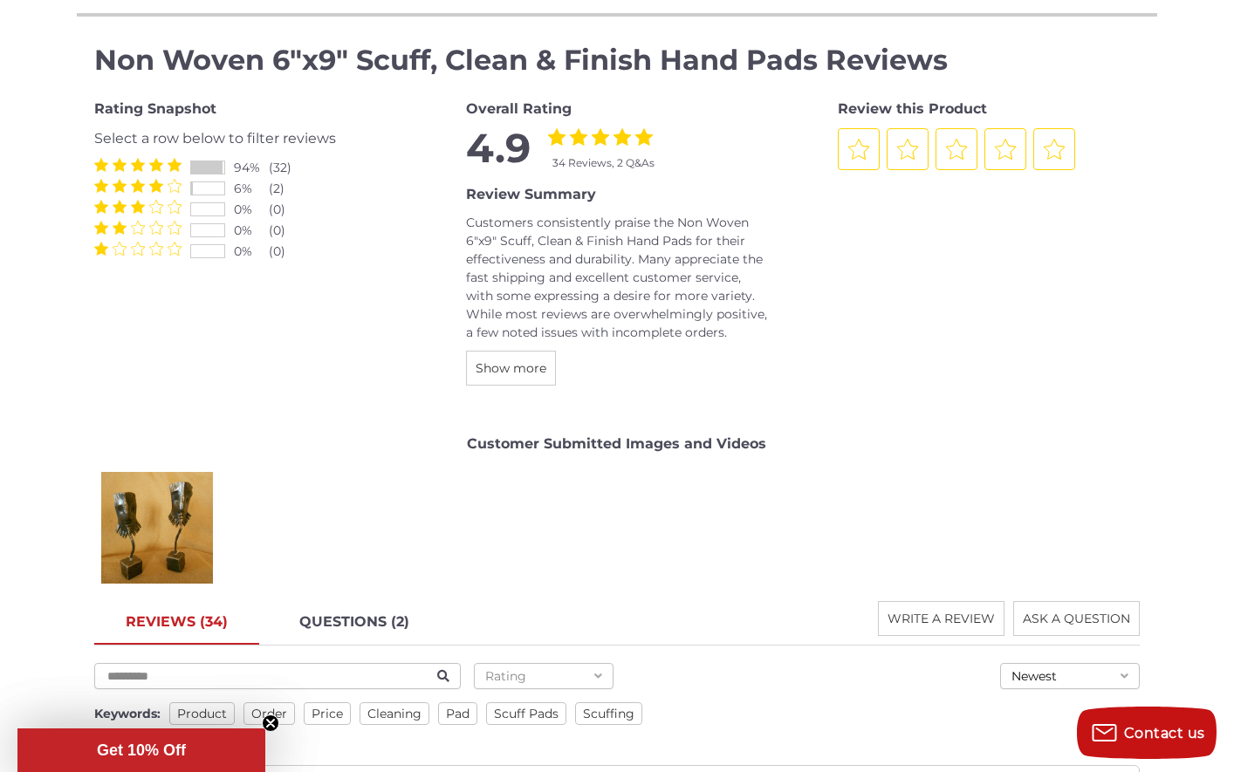
scroll to position [2285, 0]
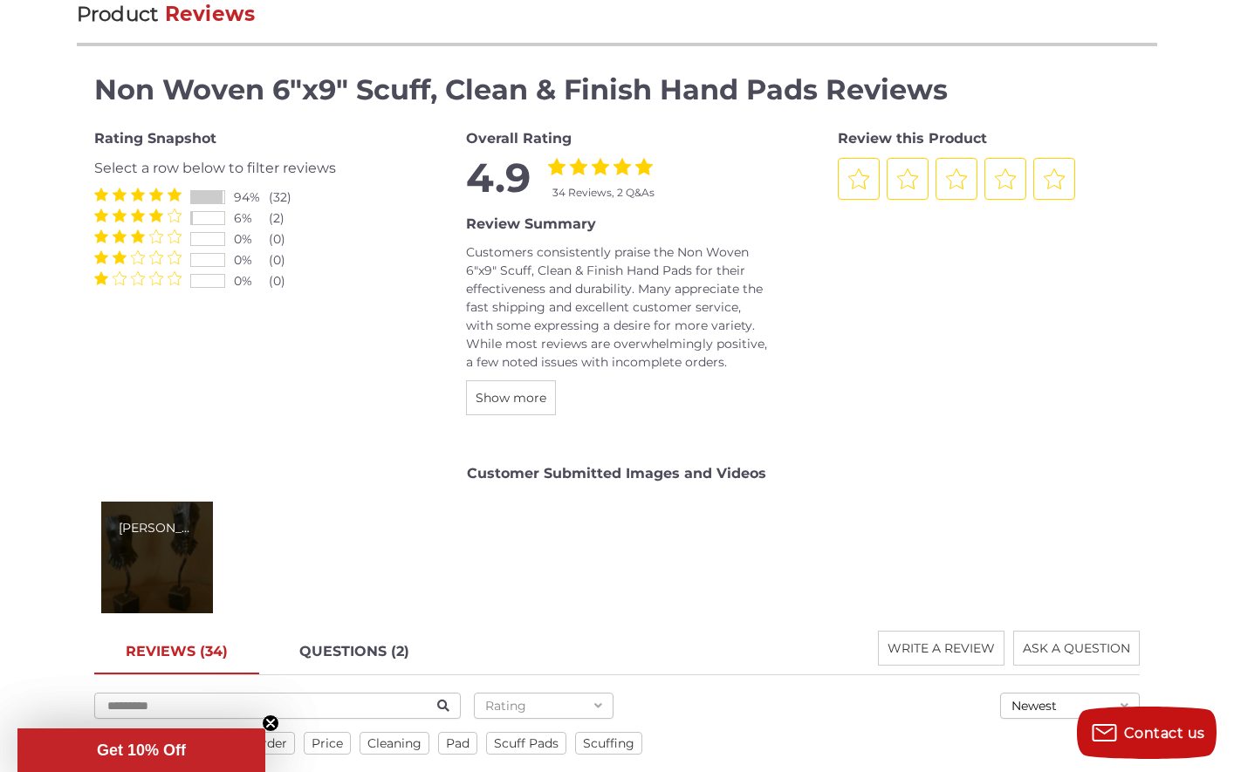
click at [126, 524] on div "Rick M." at bounding box center [157, 528] width 77 height 18
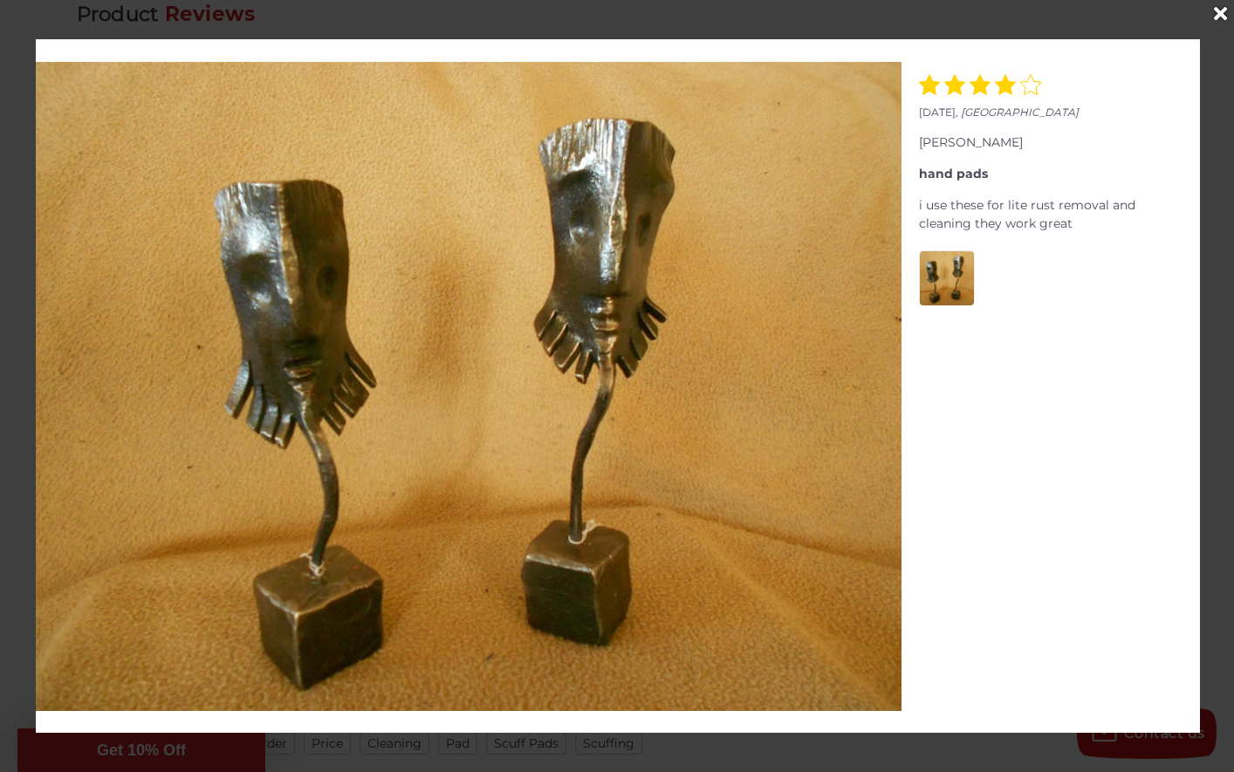
click at [1216, 17] on icon "Close" at bounding box center [1220, 13] width 13 height 19
